Goal: Navigation & Orientation: Find specific page/section

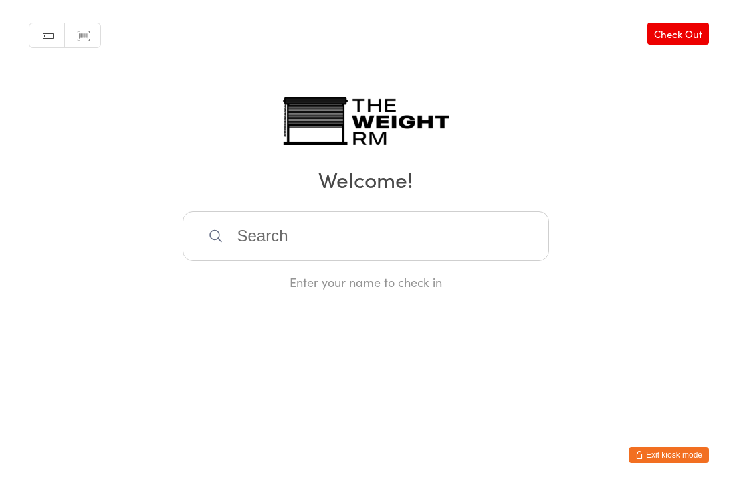
click at [43, 33] on link "Manual search" at bounding box center [46, 35] width 35 height 25
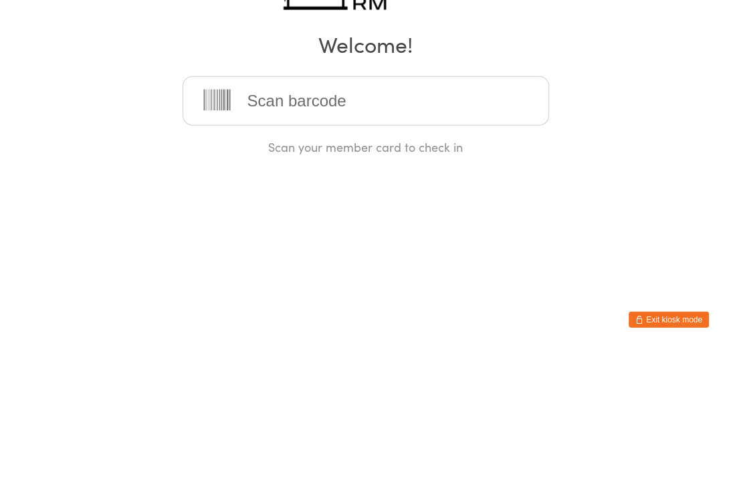
click at [116, 115] on div "Manual search Scanner input Check Out Welcome! Scan your member card to check in" at bounding box center [365, 145] width 731 height 290
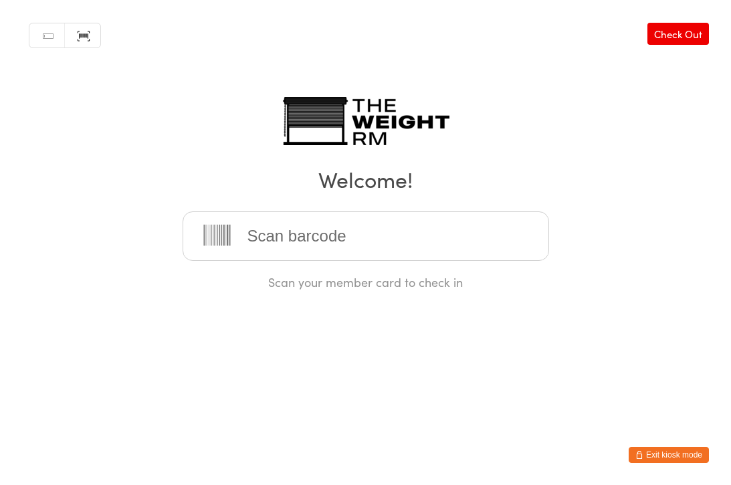
click at [659, 460] on button "Exit kiosk mode" at bounding box center [669, 455] width 80 height 16
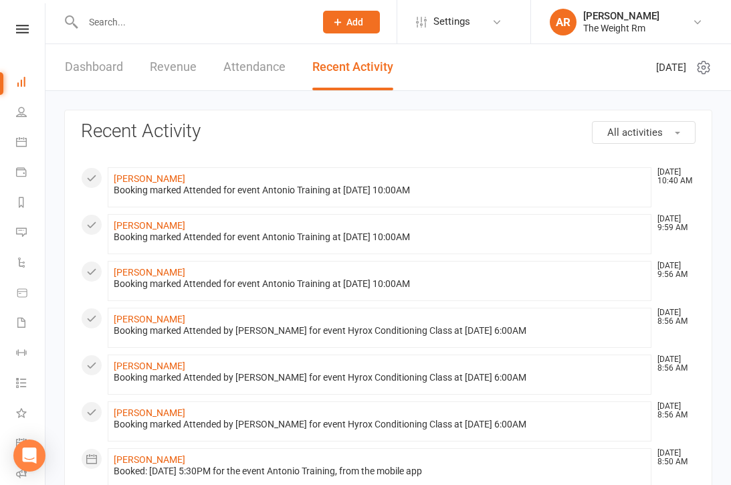
click at [24, 140] on icon at bounding box center [21, 141] width 11 height 11
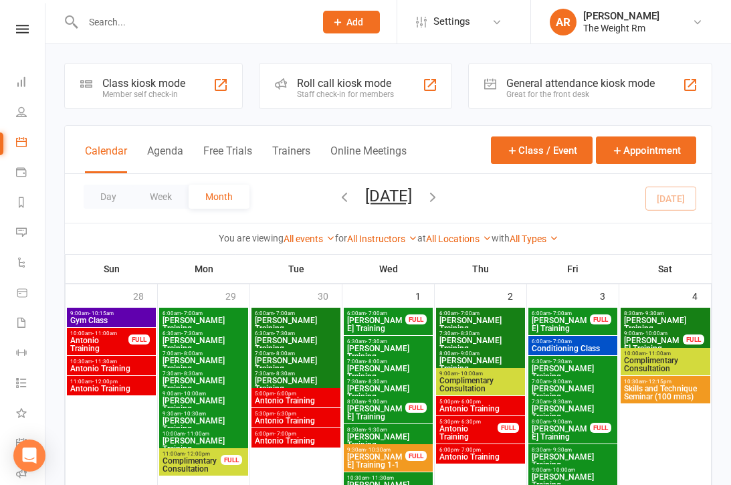
click at [23, 296] on icon at bounding box center [22, 293] width 12 height 12
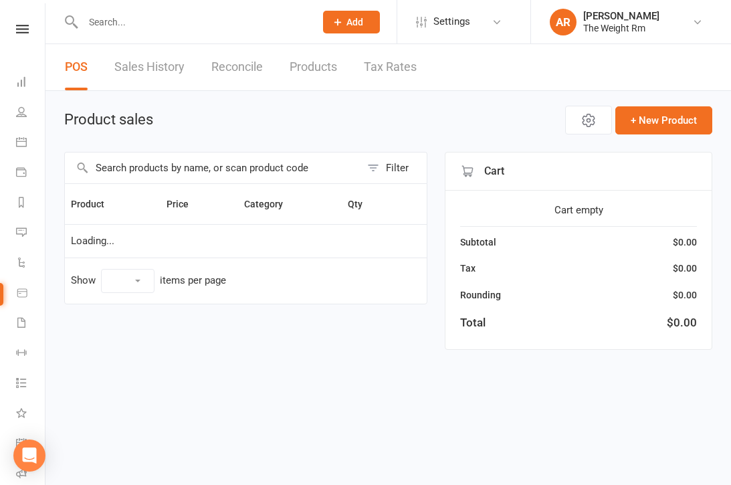
select select "10"
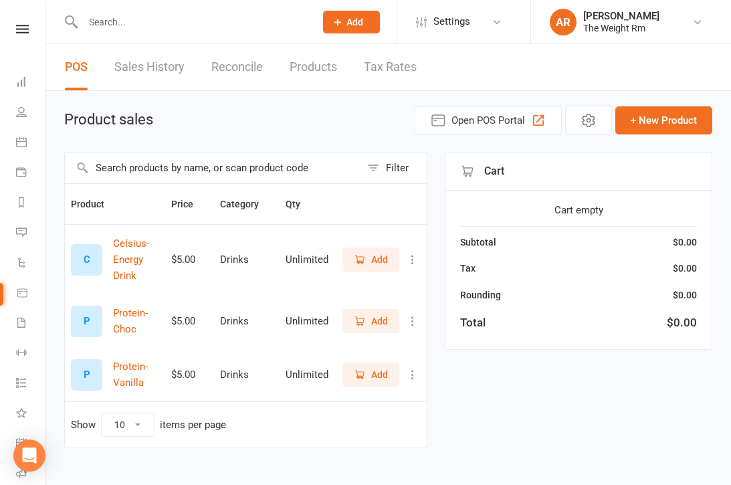
click at [317, 66] on link "Products" at bounding box center [313, 67] width 47 height 46
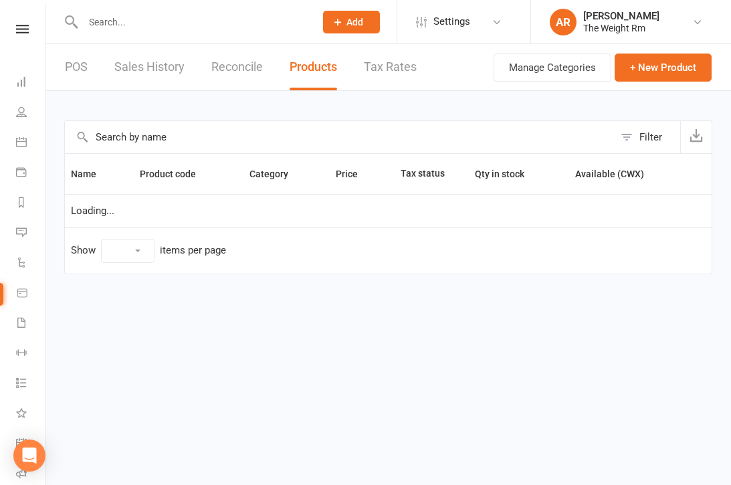
select select "10"
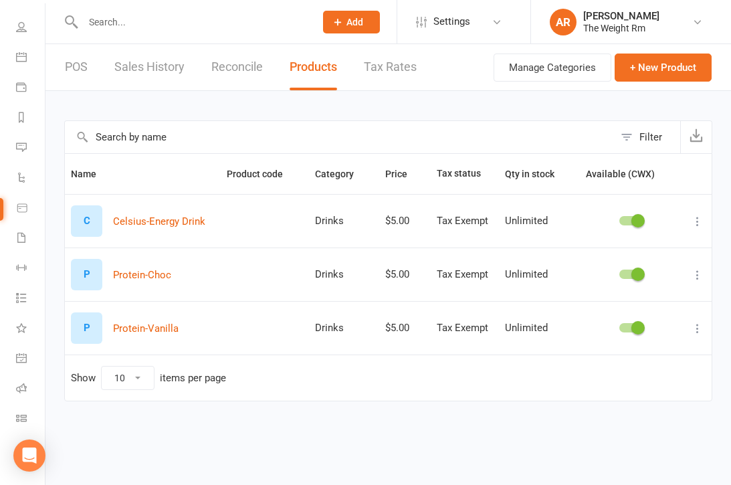
scroll to position [85, 0]
click at [77, 64] on link "POS" at bounding box center [76, 67] width 23 height 46
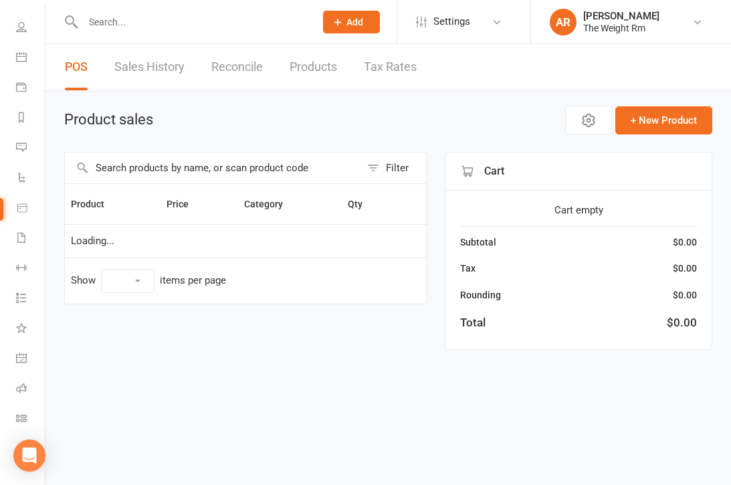
select select "10"
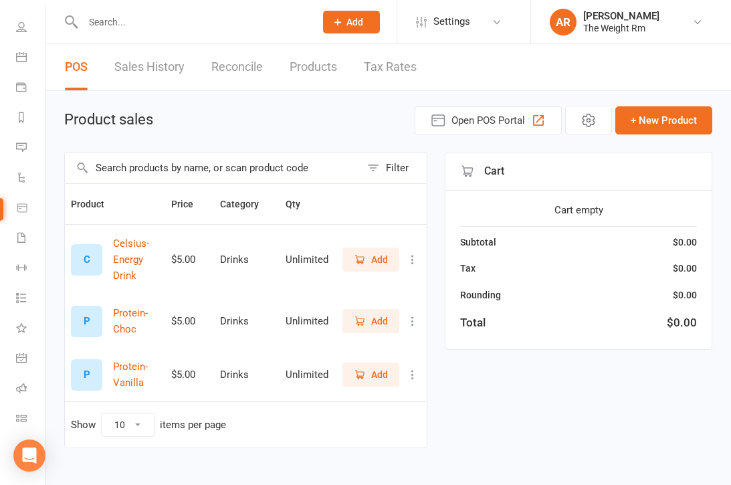
scroll to position [31, 0]
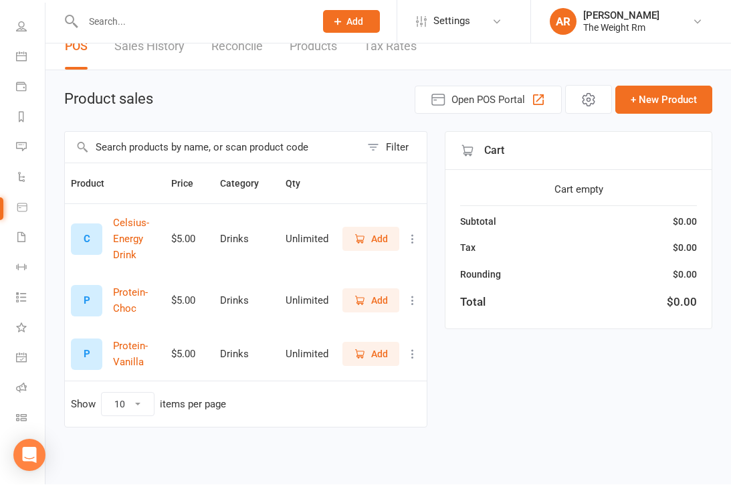
click at [371, 294] on span "Add" at bounding box center [379, 301] width 17 height 15
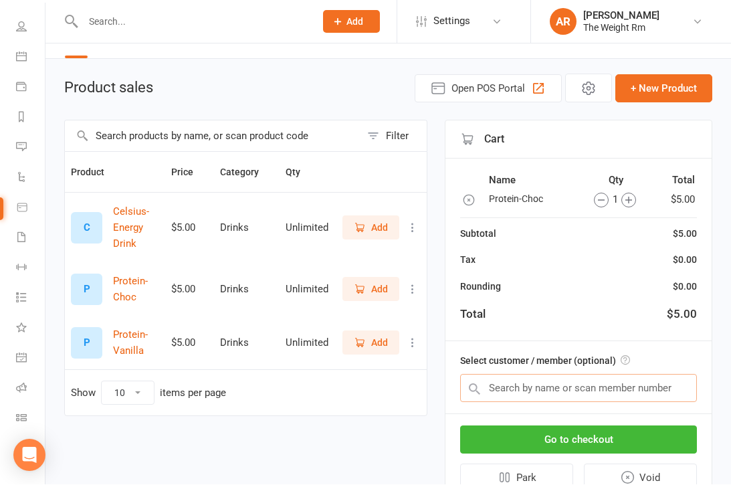
click at [592, 383] on input "text" at bounding box center [578, 388] width 237 height 28
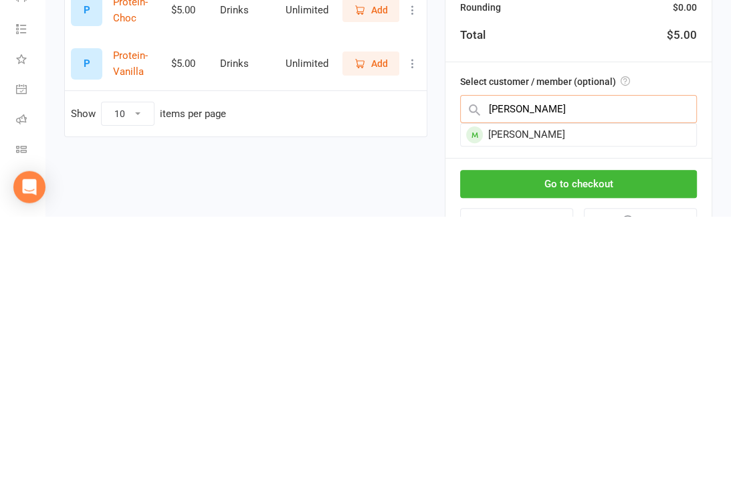
type input "Kasey"
click at [534, 392] on div "[PERSON_NAME]" at bounding box center [578, 403] width 235 height 22
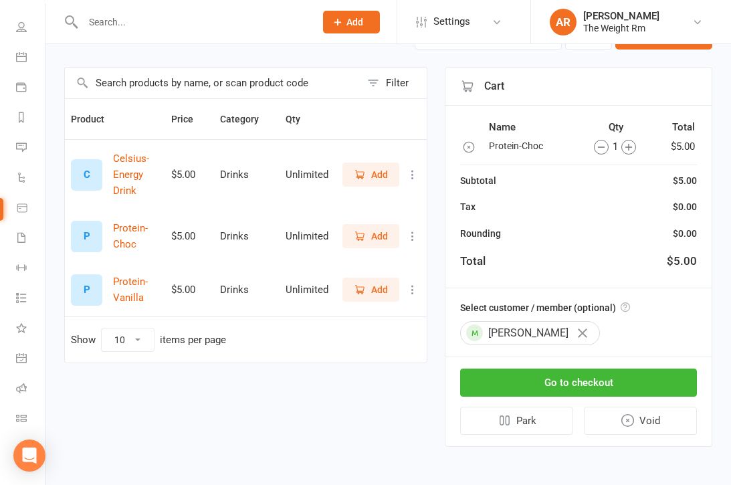
scroll to position [96, 0]
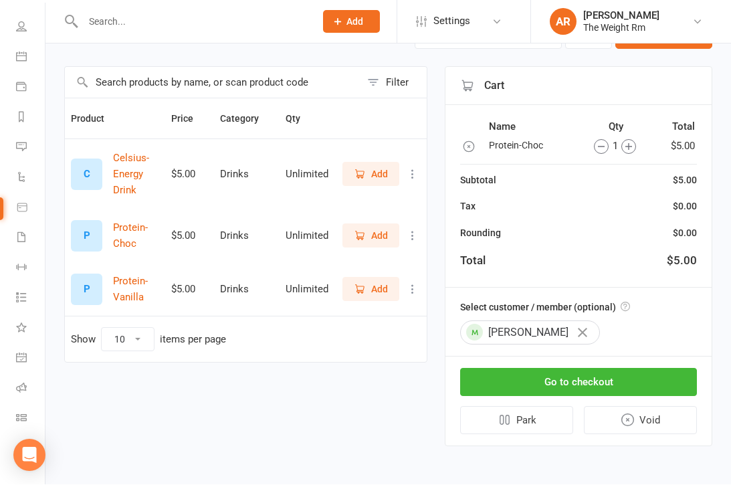
click at [578, 328] on icon "button" at bounding box center [582, 332] width 9 height 9
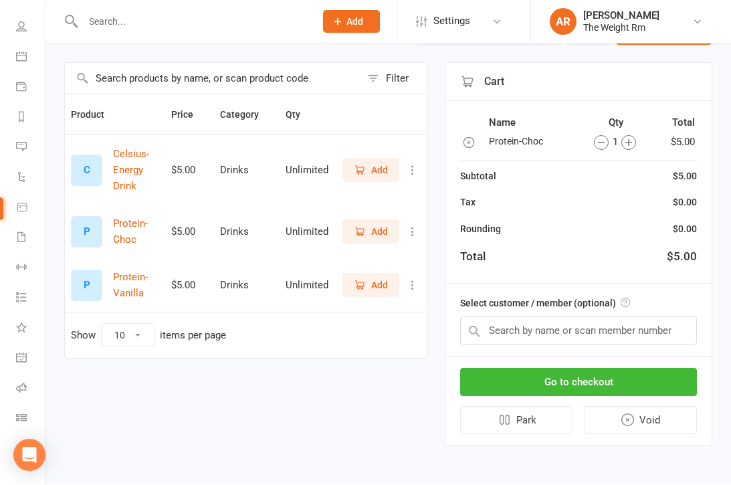
click at [638, 413] on button "Void" at bounding box center [641, 421] width 114 height 28
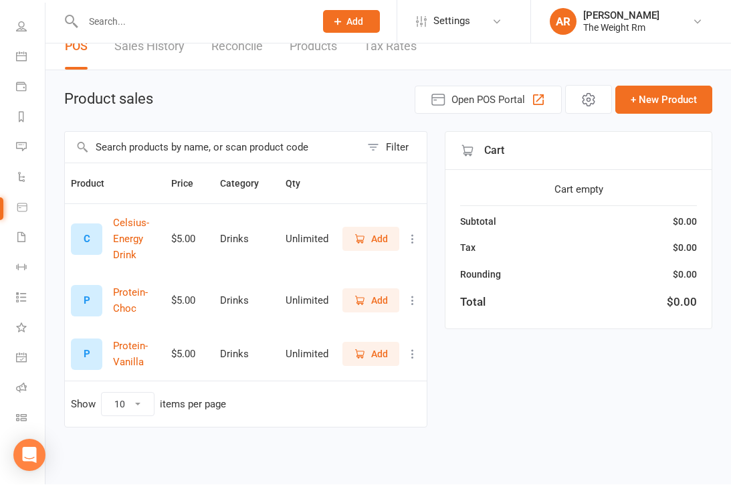
scroll to position [31, 0]
click at [19, 20] on link "People" at bounding box center [31, 28] width 30 height 30
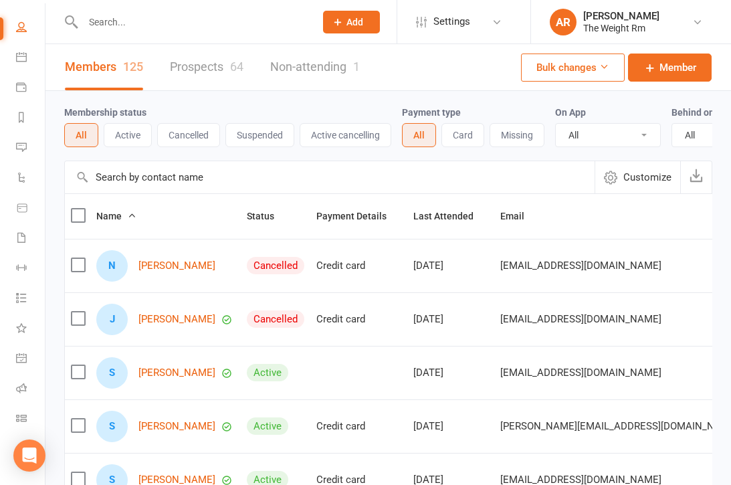
click at [20, 55] on icon at bounding box center [21, 56] width 11 height 11
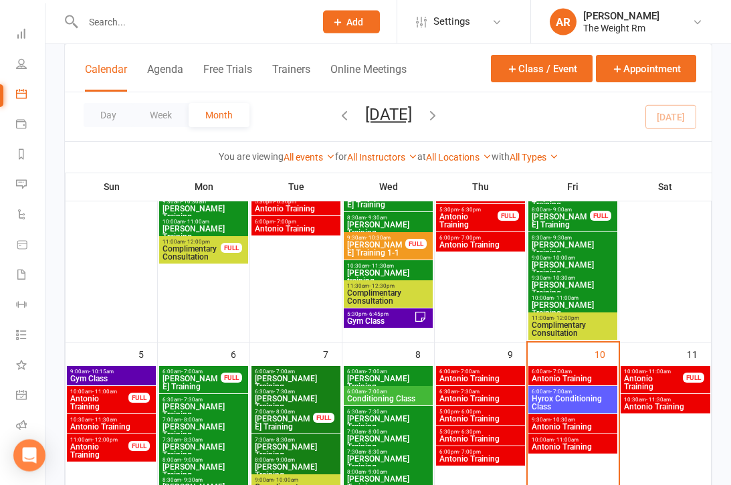
scroll to position [211, 0]
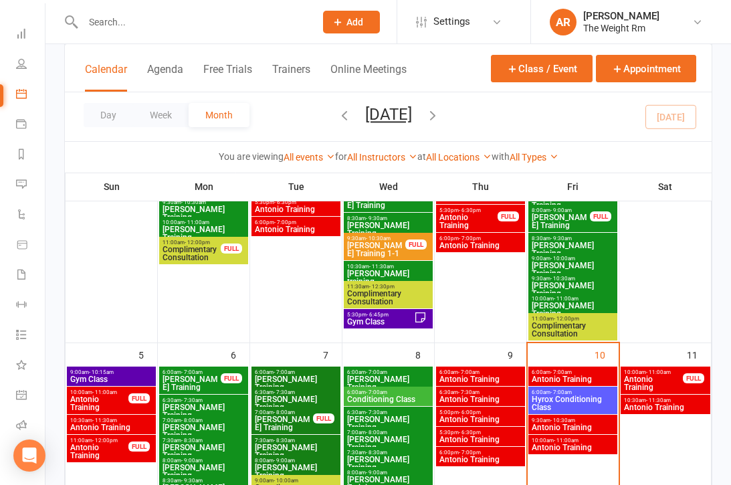
click at [23, 462] on link "Class check-in" at bounding box center [31, 456] width 30 height 30
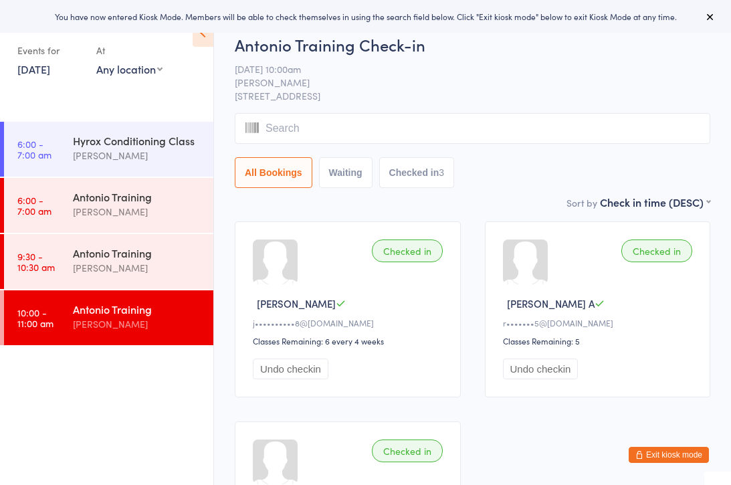
click at [705, 12] on icon at bounding box center [710, 16] width 11 height 11
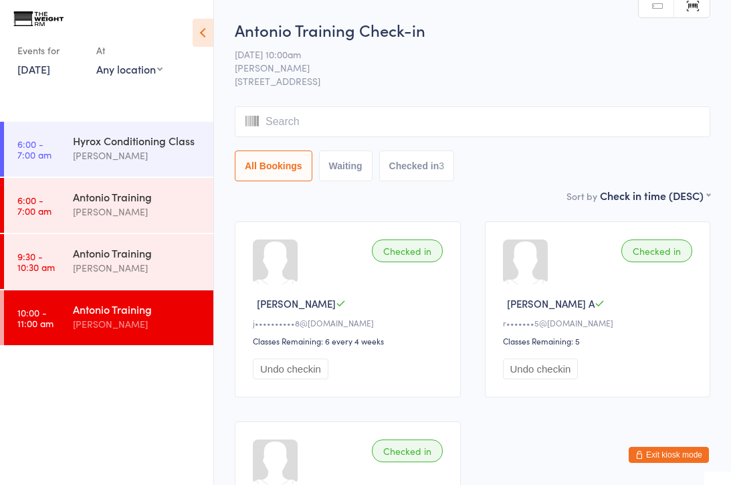
click at [41, 24] on img at bounding box center [38, 18] width 50 height 15
click at [202, 27] on icon at bounding box center [203, 33] width 21 height 28
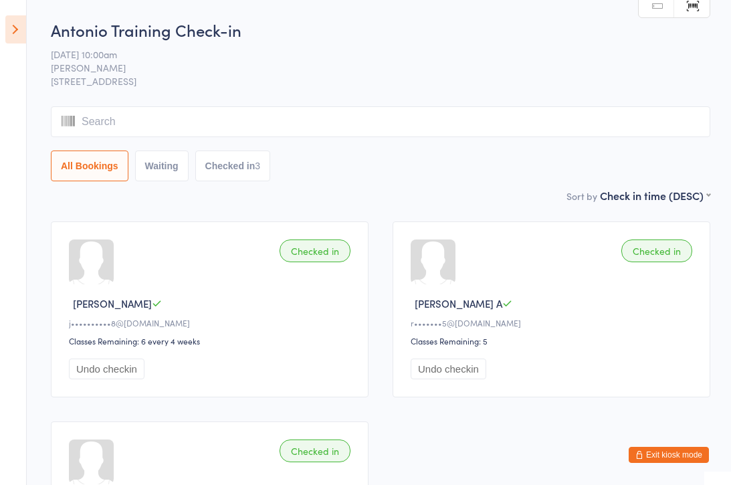
click at [17, 37] on icon at bounding box center [15, 29] width 21 height 28
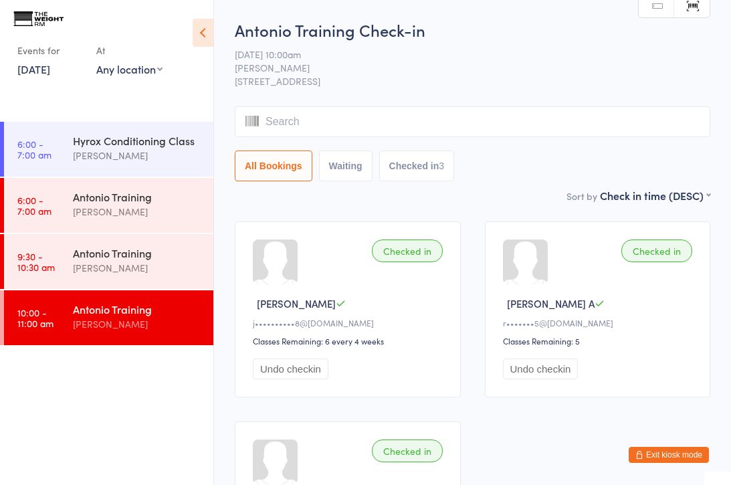
click at [656, 10] on link "Manual search" at bounding box center [656, 5] width 35 height 25
click at [587, 49] on span "10 Oct 10:00am" at bounding box center [462, 53] width 455 height 13
click at [674, 457] on button "Exit kiosk mode" at bounding box center [669, 455] width 80 height 16
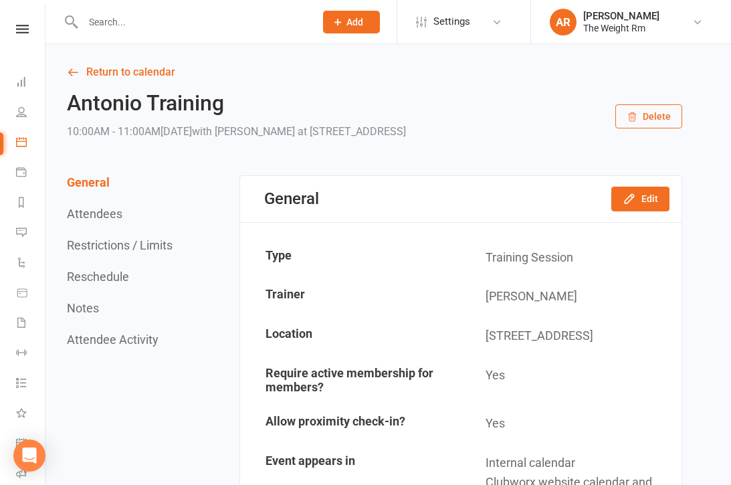
click at [23, 29] on icon at bounding box center [22, 29] width 13 height 9
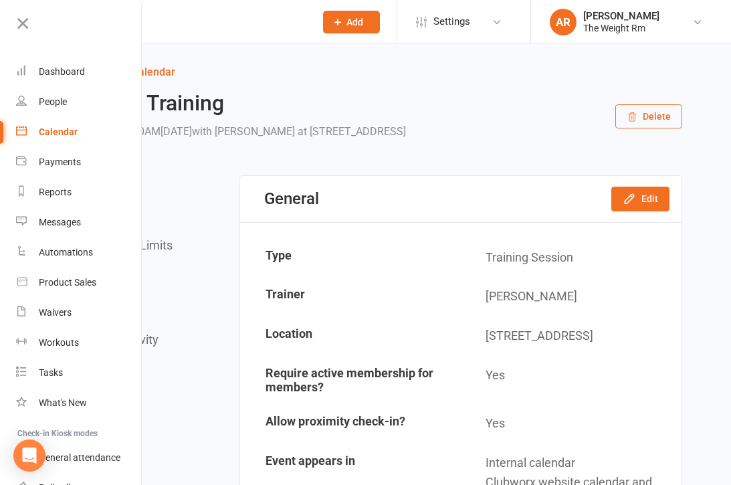
click at [87, 74] on link "Dashboard" at bounding box center [79, 72] width 126 height 30
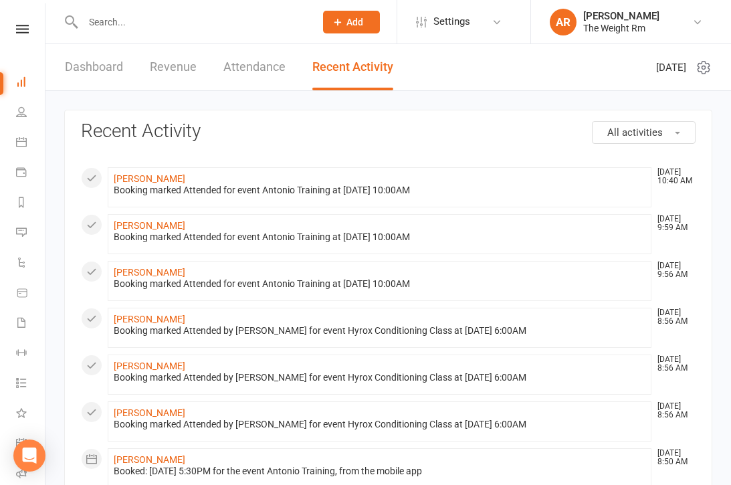
click at [19, 108] on icon at bounding box center [21, 111] width 11 height 11
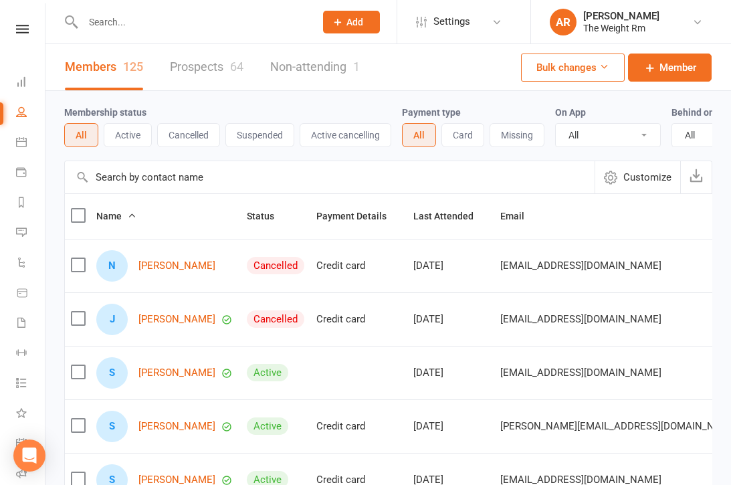
click at [23, 140] on icon at bounding box center [21, 141] width 11 height 11
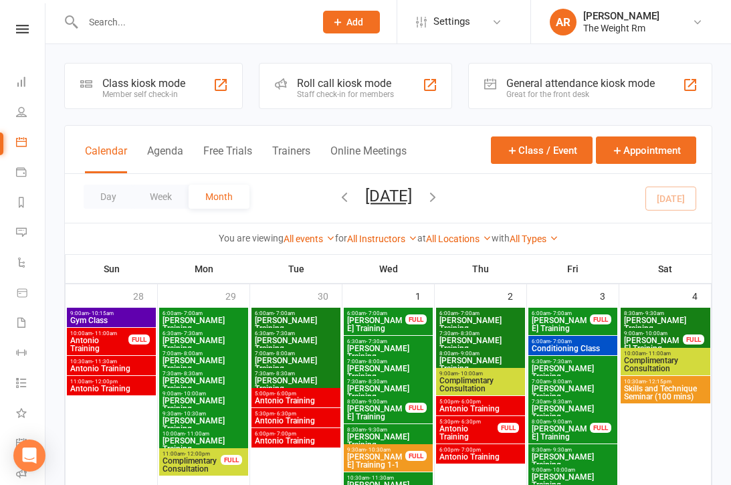
click at [16, 175] on icon at bounding box center [21, 172] width 11 height 11
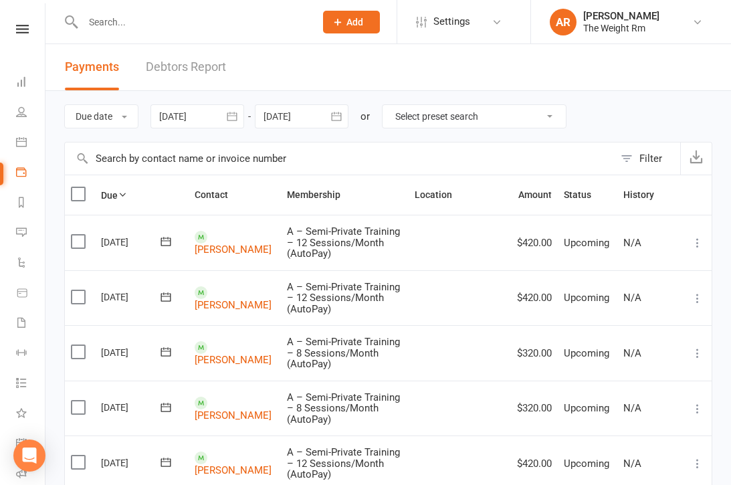
click at [16, 196] on link "Reports" at bounding box center [31, 204] width 30 height 30
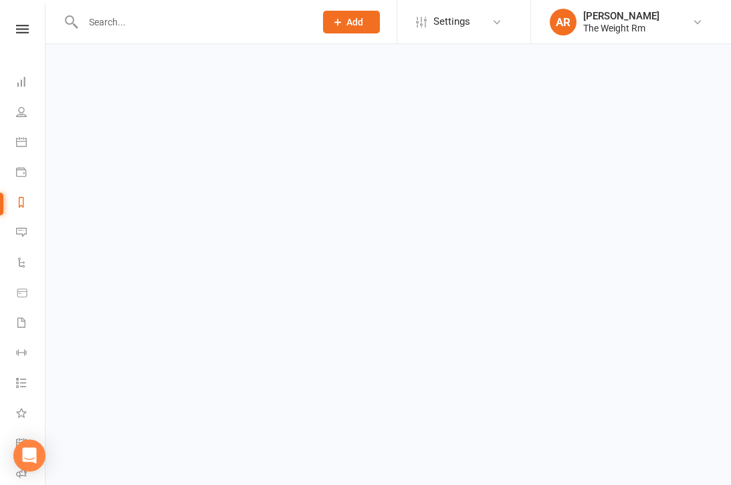
select select "25"
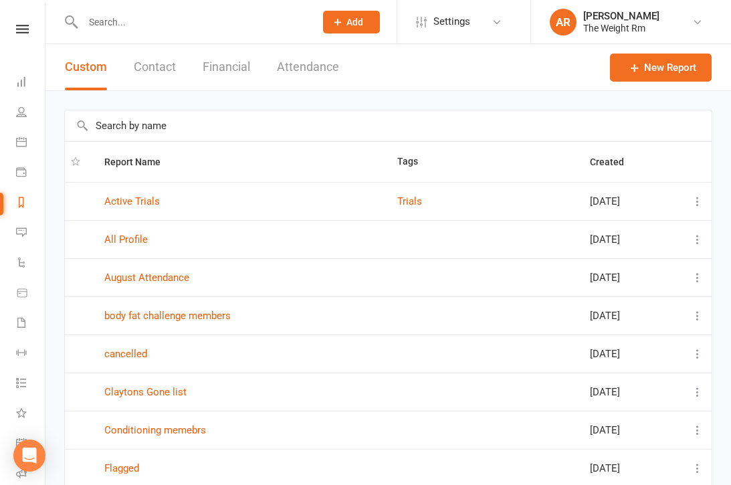
click at [17, 257] on icon at bounding box center [21, 262] width 11 height 11
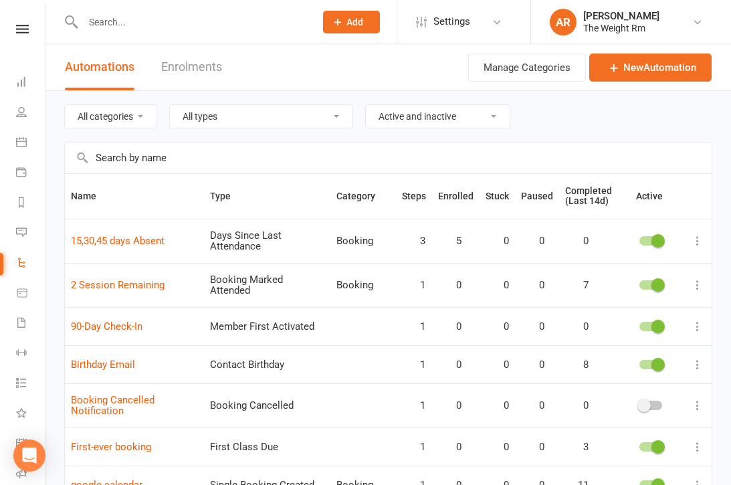
click at [17, 292] on icon at bounding box center [21, 293] width 9 height 8
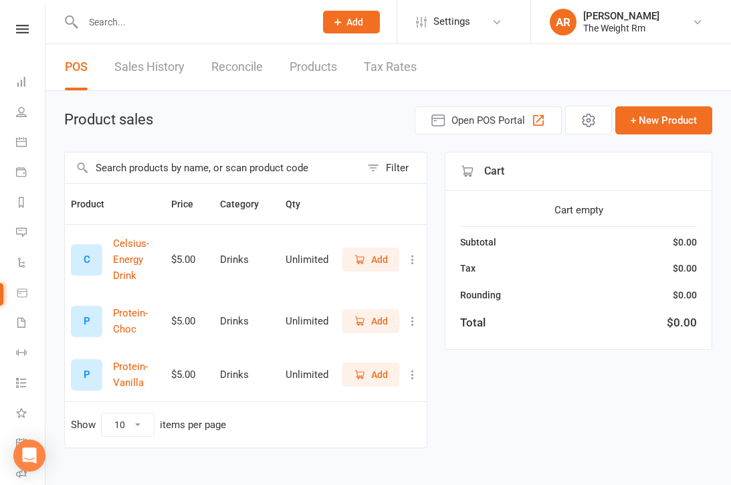
click at [22, 328] on link "Waivers" at bounding box center [31, 324] width 30 height 30
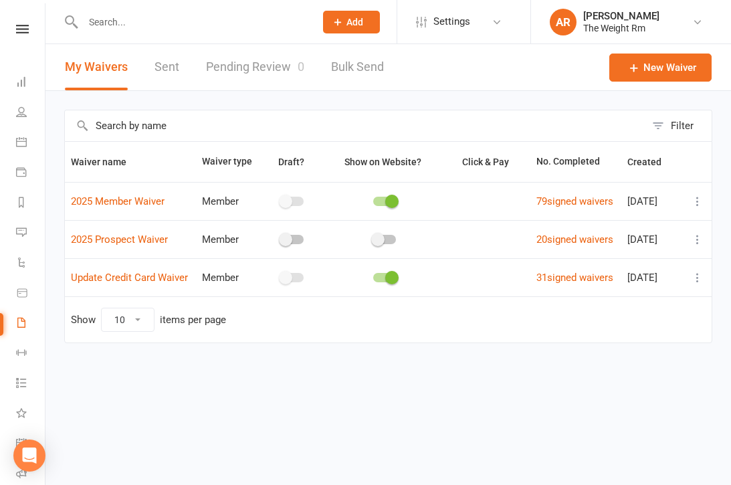
click at [23, 354] on icon at bounding box center [21, 352] width 11 height 11
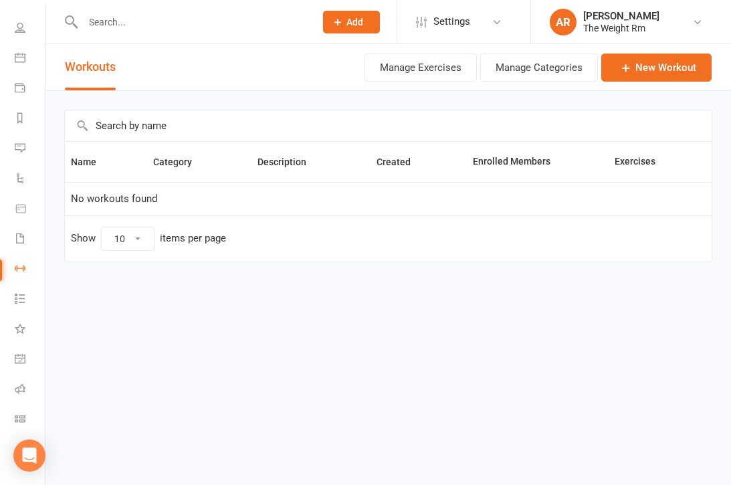
scroll to position [84, 1]
click at [17, 358] on icon at bounding box center [20, 358] width 11 height 11
